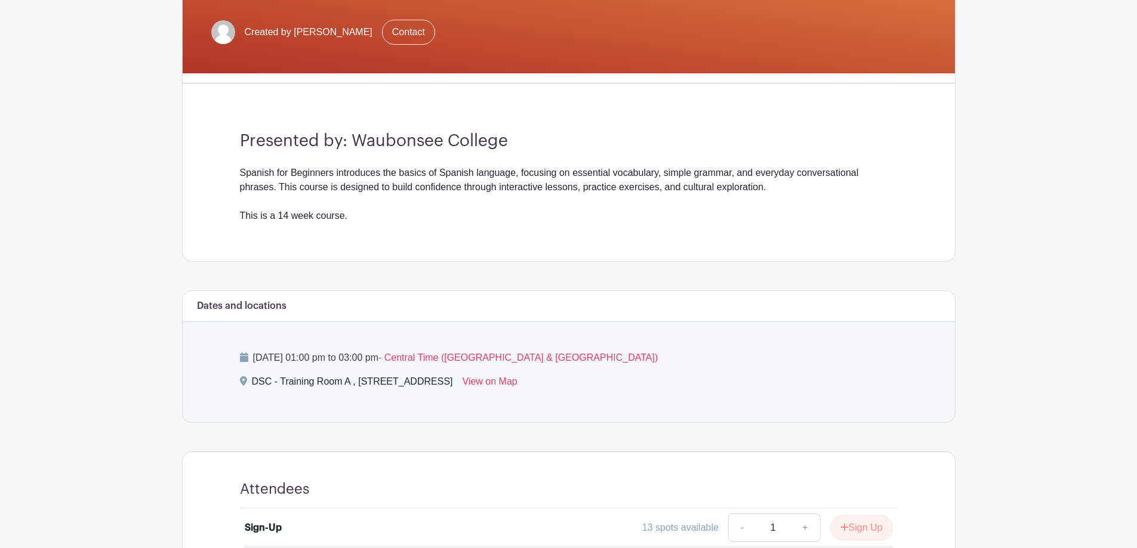
scroll to position [477, 0]
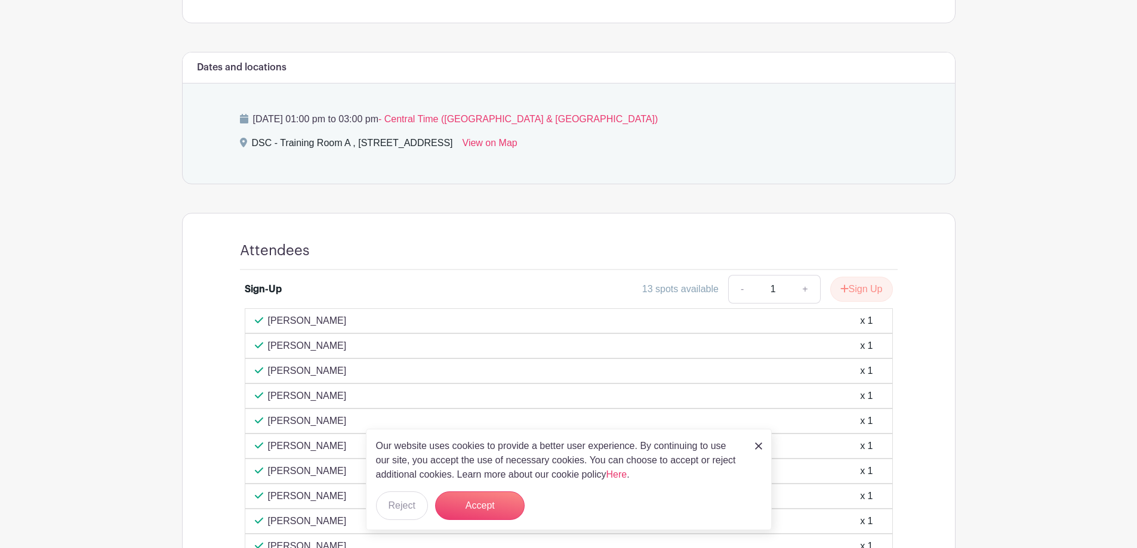
click at [761, 447] on img at bounding box center [758, 446] width 7 height 7
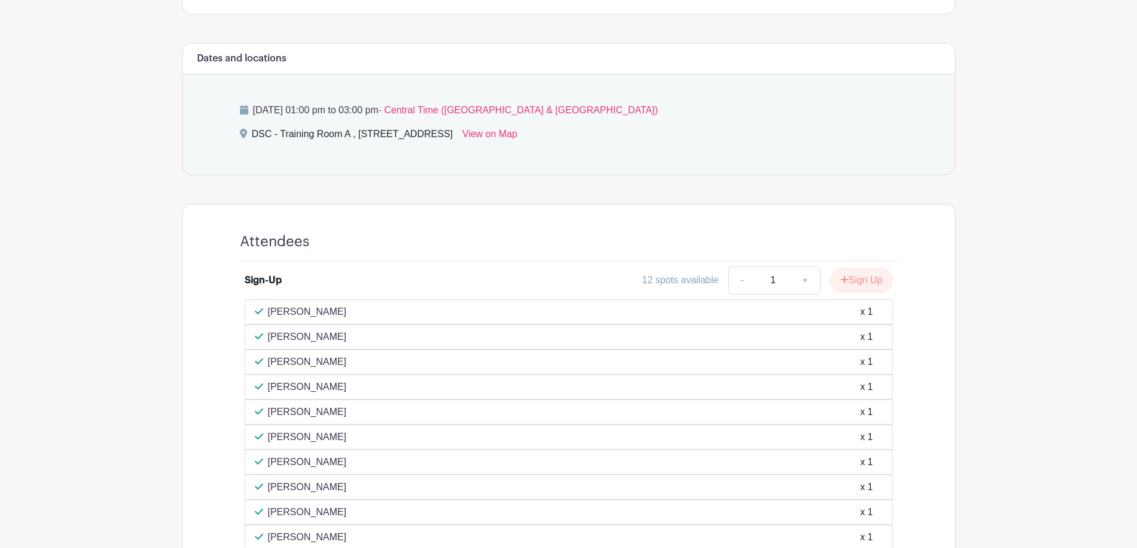
scroll to position [468, 0]
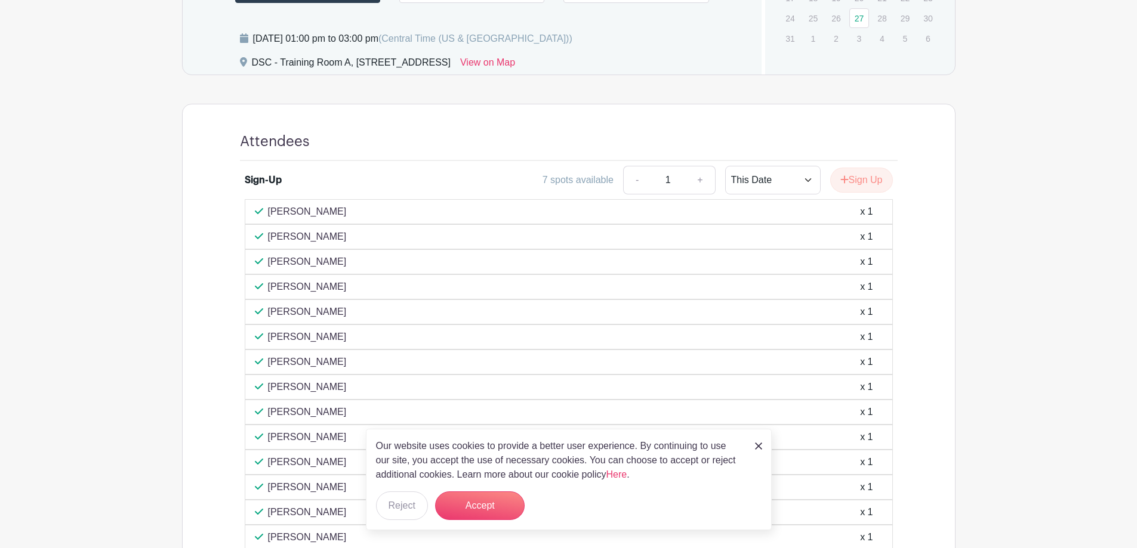
scroll to position [477, 0]
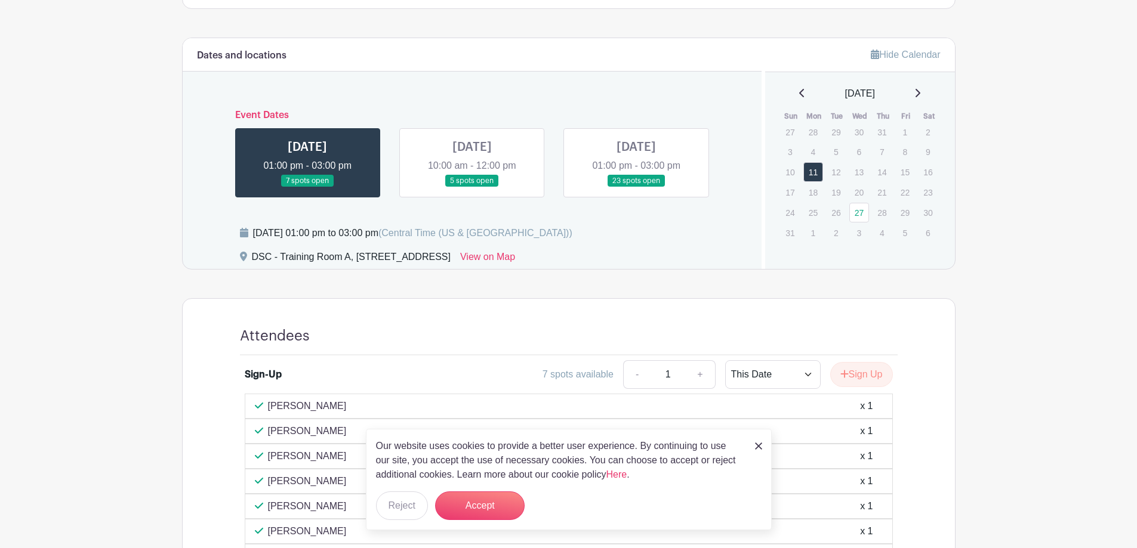
click at [763, 448] on div "Our website uses cookies to provide a better user experience. By continuing to …" at bounding box center [569, 479] width 406 height 101
click at [759, 443] on img at bounding box center [758, 446] width 7 height 7
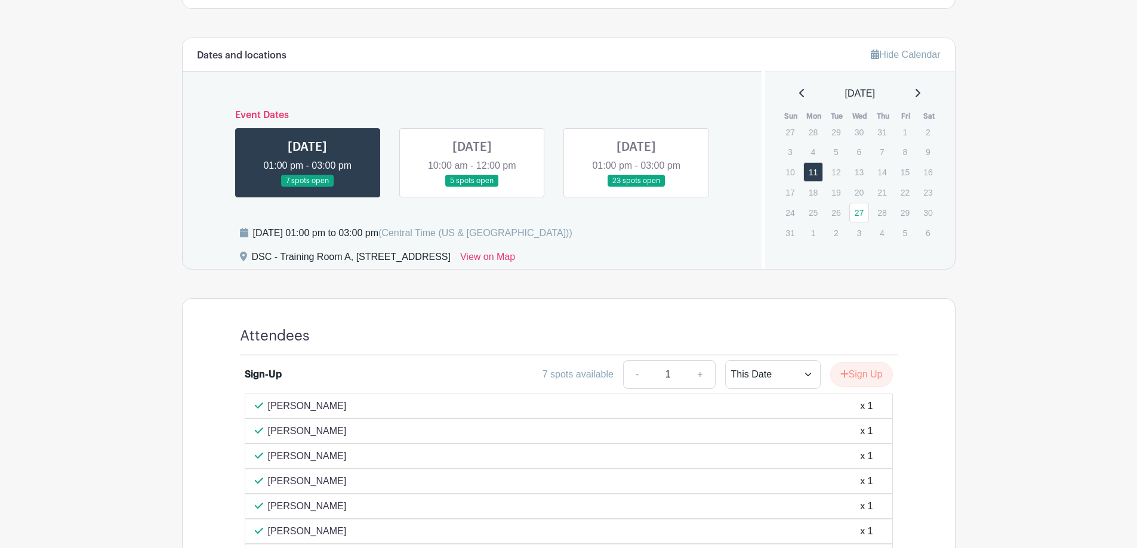
click at [472, 187] on link at bounding box center [472, 187] width 0 height 0
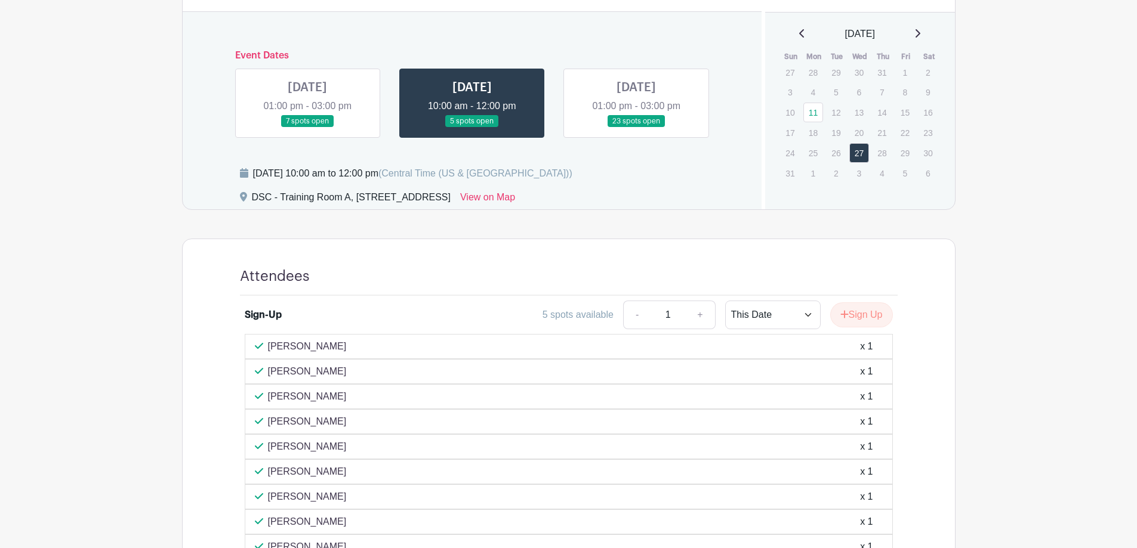
scroll to position [358, 0]
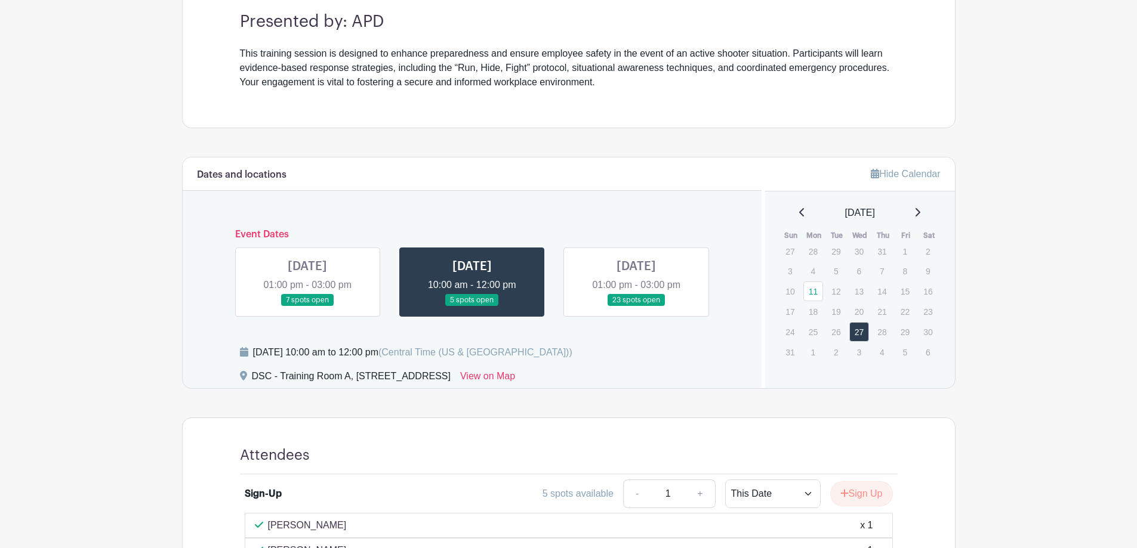
click at [636, 307] on link at bounding box center [636, 307] width 0 height 0
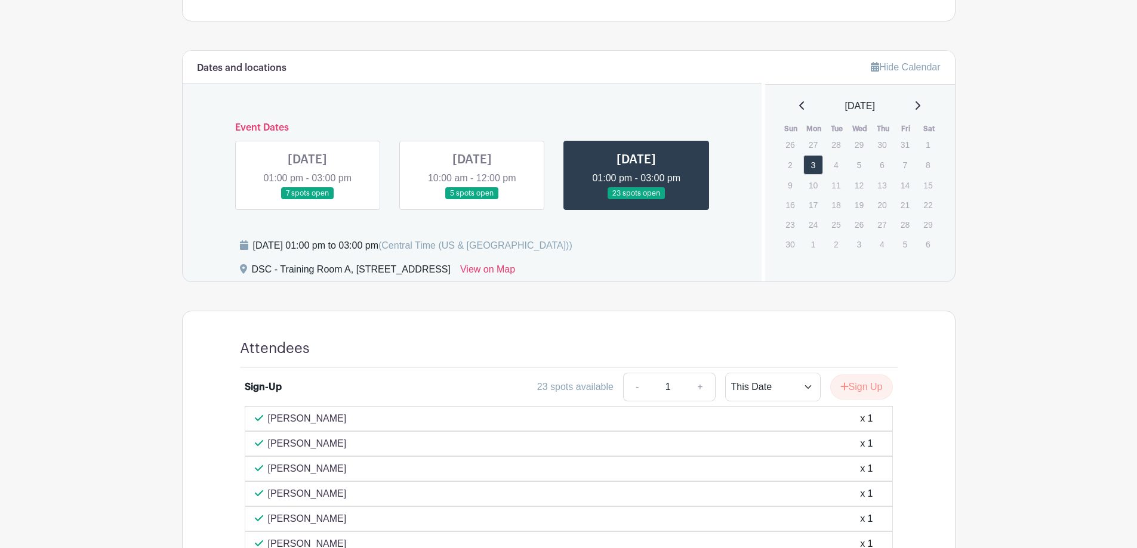
scroll to position [11, 0]
